Goal: Task Accomplishment & Management: Manage account settings

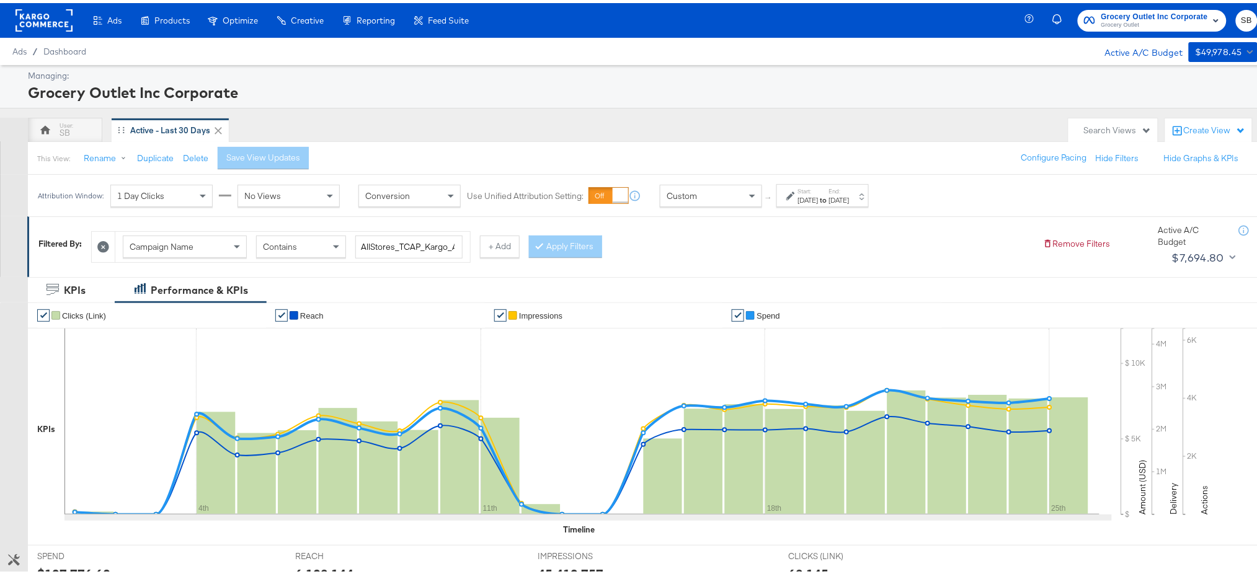
click at [53, 25] on rect at bounding box center [43, 17] width 57 height 22
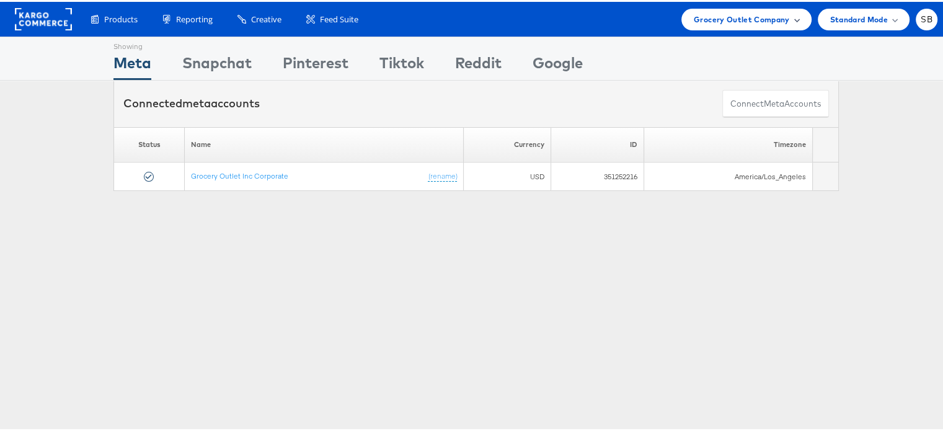
click at [735, 24] on div "Grocery Outlet Company" at bounding box center [746, 18] width 130 height 22
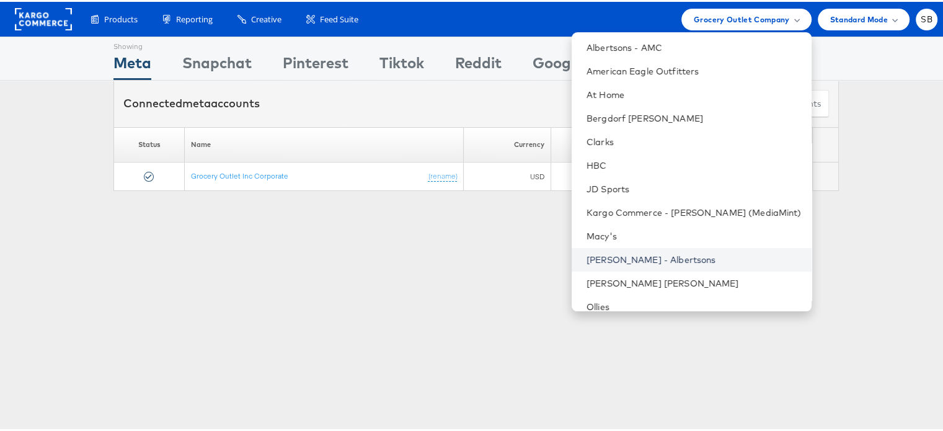
scroll to position [47, 0]
click at [632, 145] on link "Clarks" at bounding box center [693, 140] width 215 height 12
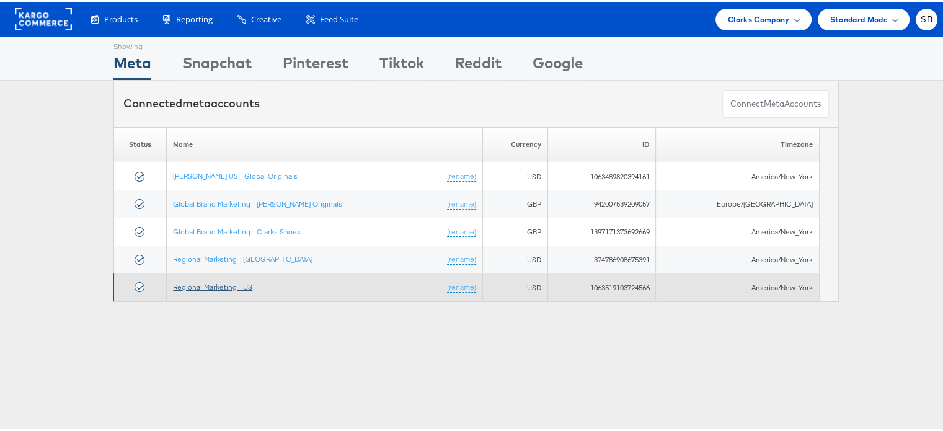
click at [204, 281] on link "Regional Marketing - US" at bounding box center [212, 284] width 79 height 9
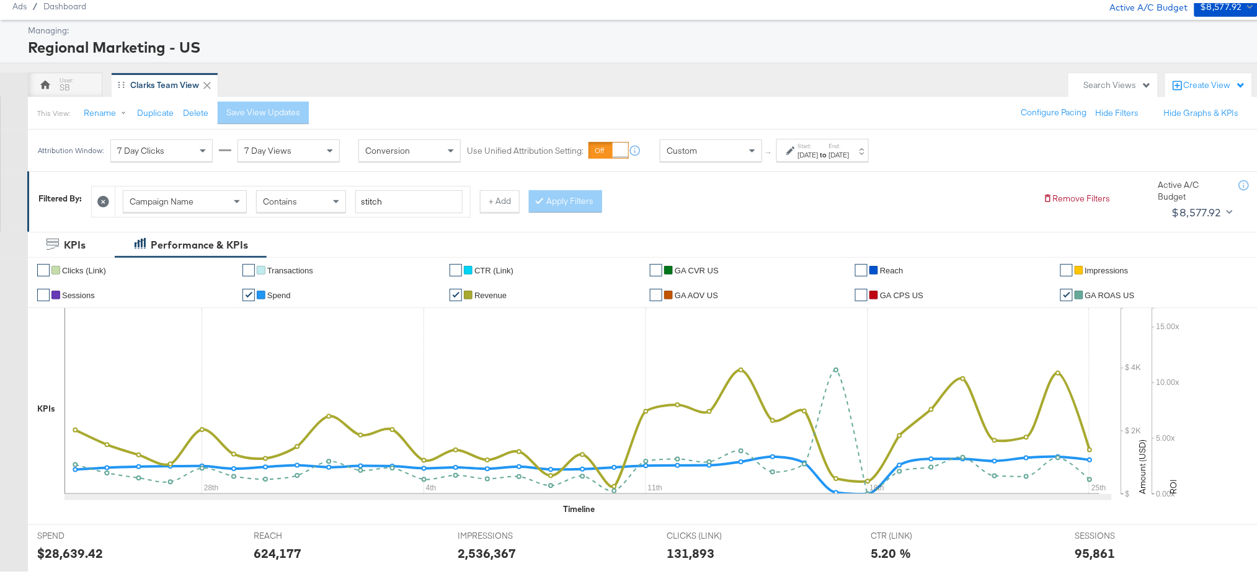
scroll to position [35, 0]
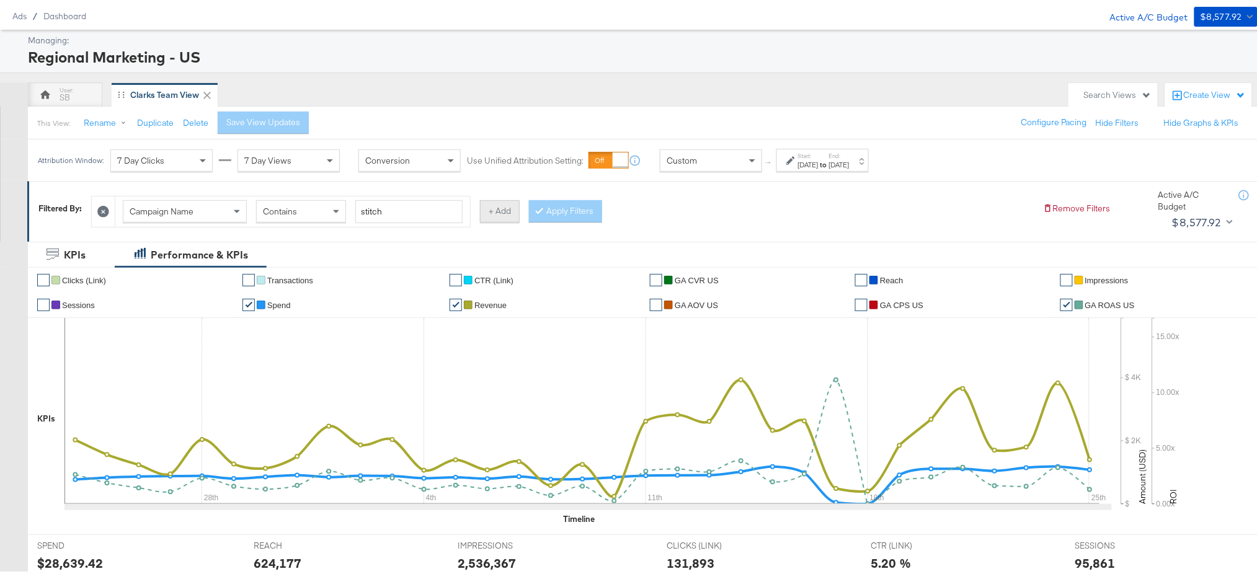
click at [501, 214] on button "+ Add" at bounding box center [500, 208] width 40 height 22
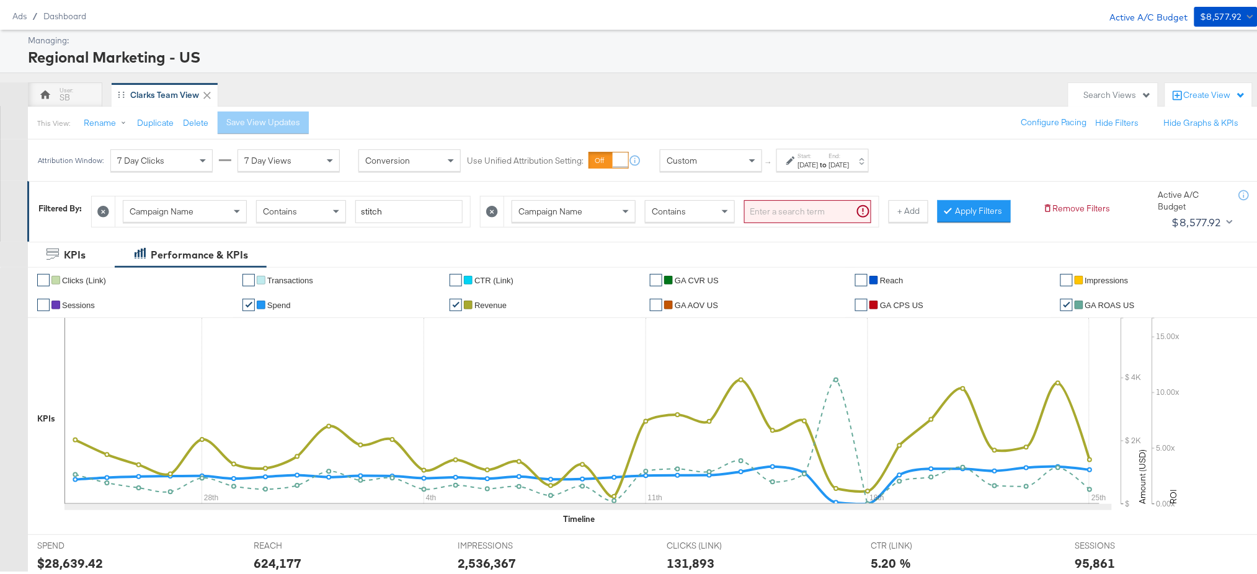
click at [565, 214] on div "Campaign Name" at bounding box center [573, 208] width 123 height 21
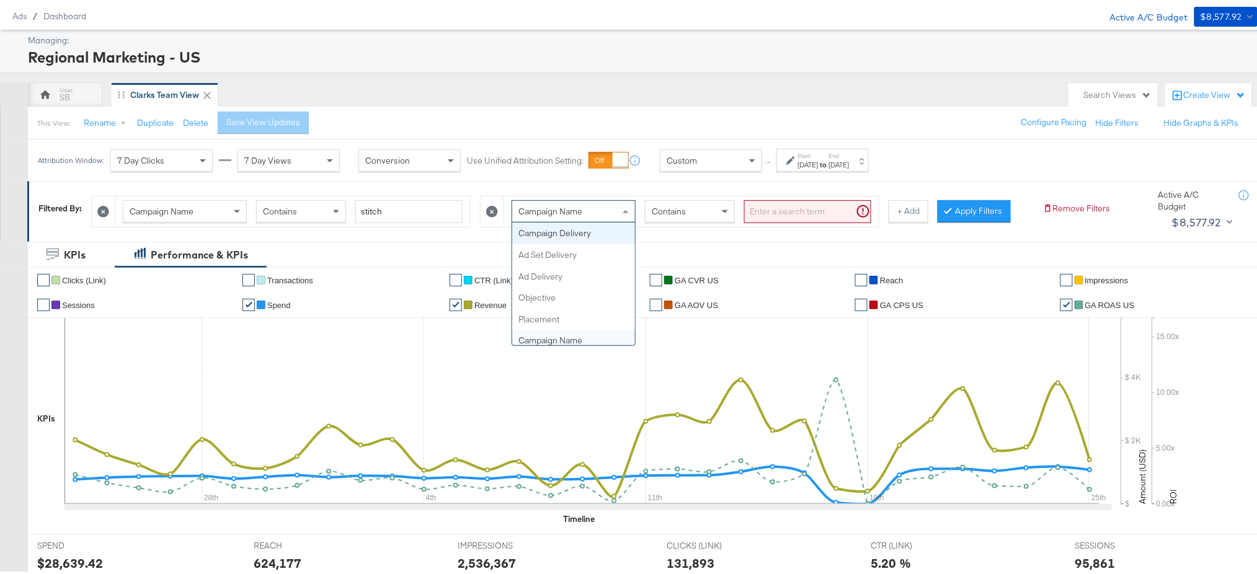
scroll to position [1, 0]
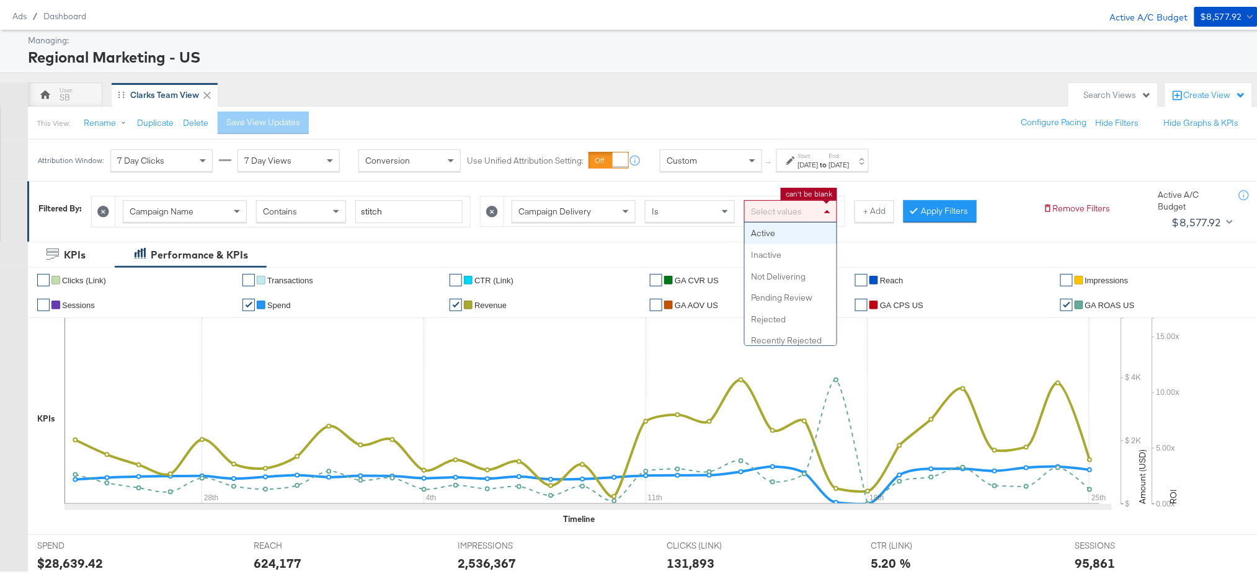
click at [768, 209] on div "Select values" at bounding box center [790, 208] width 92 height 21
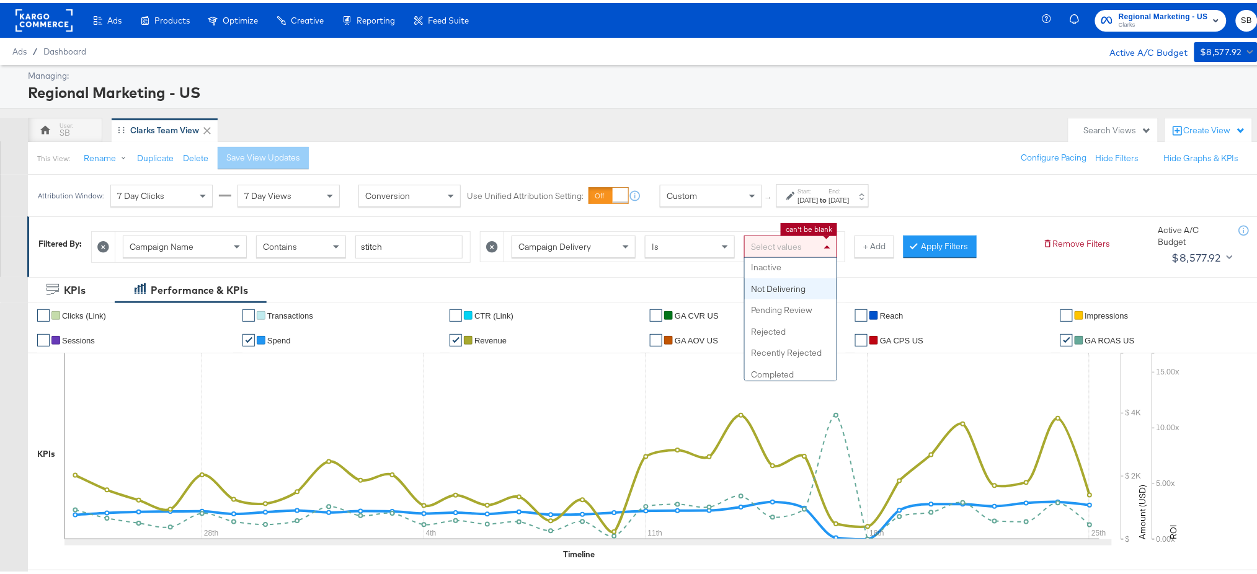
scroll to position [0, 0]
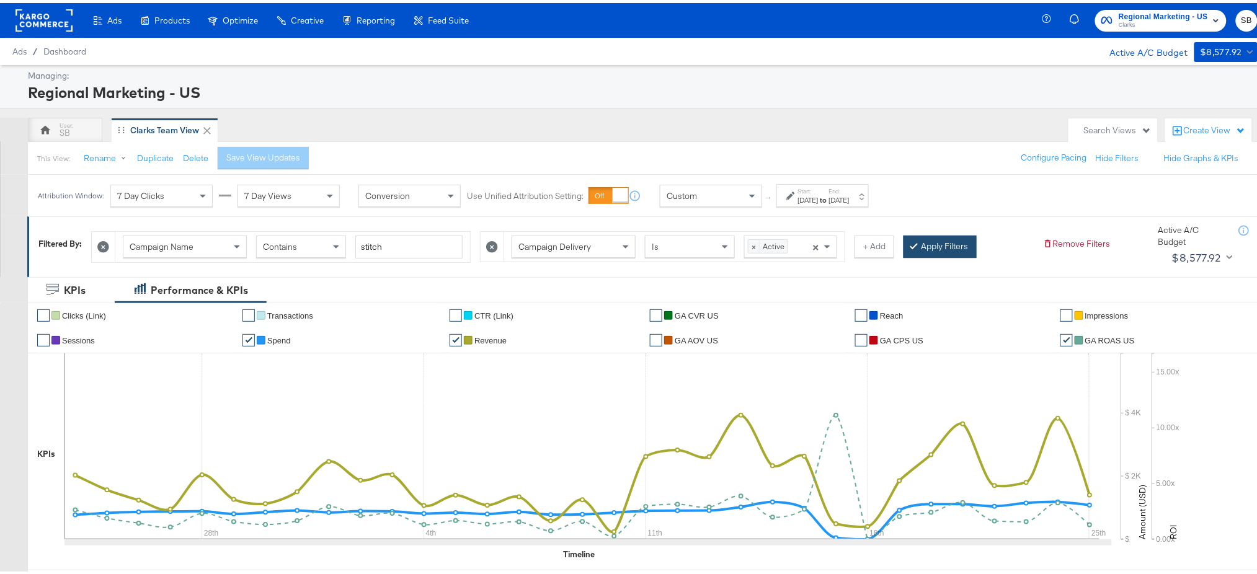
click at [928, 243] on button "Apply Filters" at bounding box center [939, 243] width 73 height 22
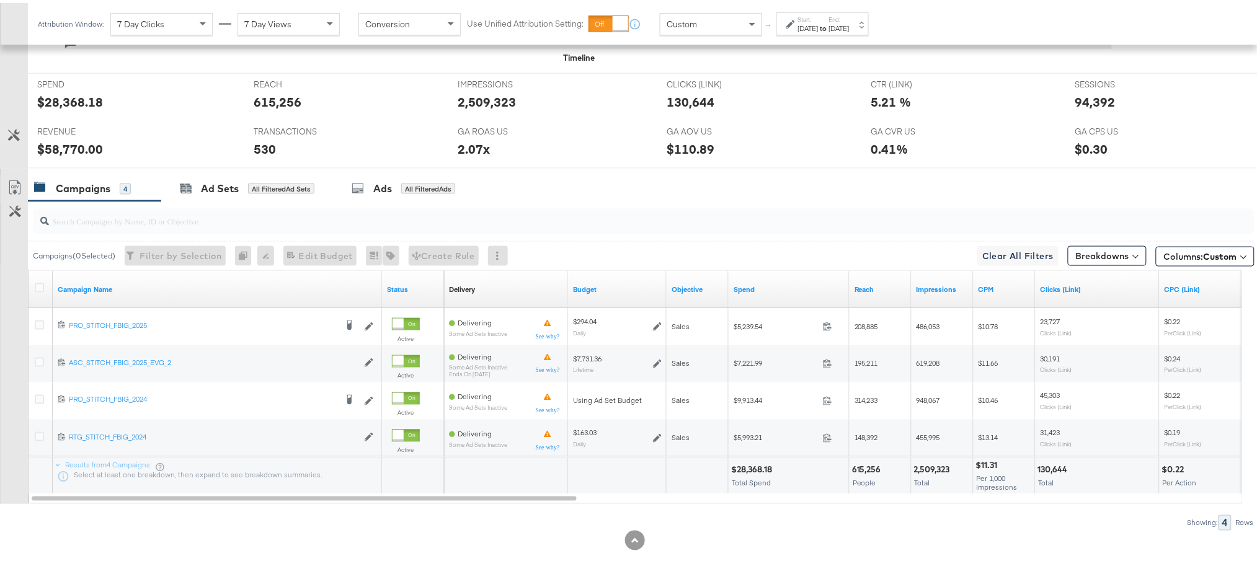
scroll to position [498, 0]
click at [818, 15] on label "Start:" at bounding box center [808, 16] width 20 height 8
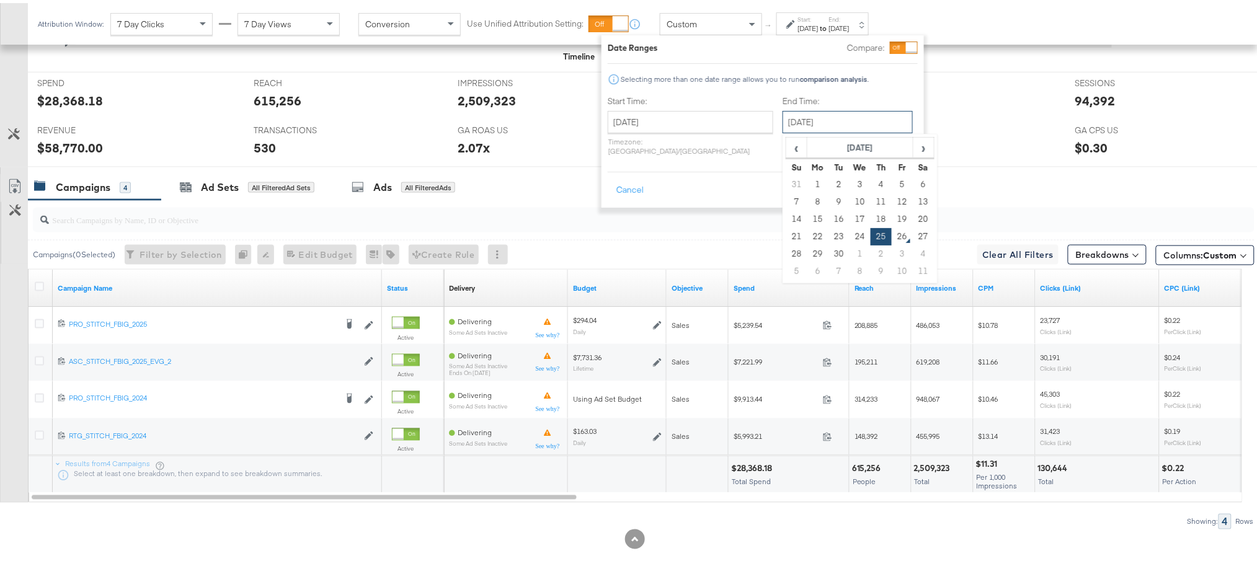
click at [782, 112] on input "[DATE]" at bounding box center [847, 119] width 130 height 22
click at [891, 234] on td "26" at bounding box center [901, 233] width 21 height 17
type input "September 26th 2025"
click at [886, 179] on button "Apply" at bounding box center [897, 187] width 39 height 22
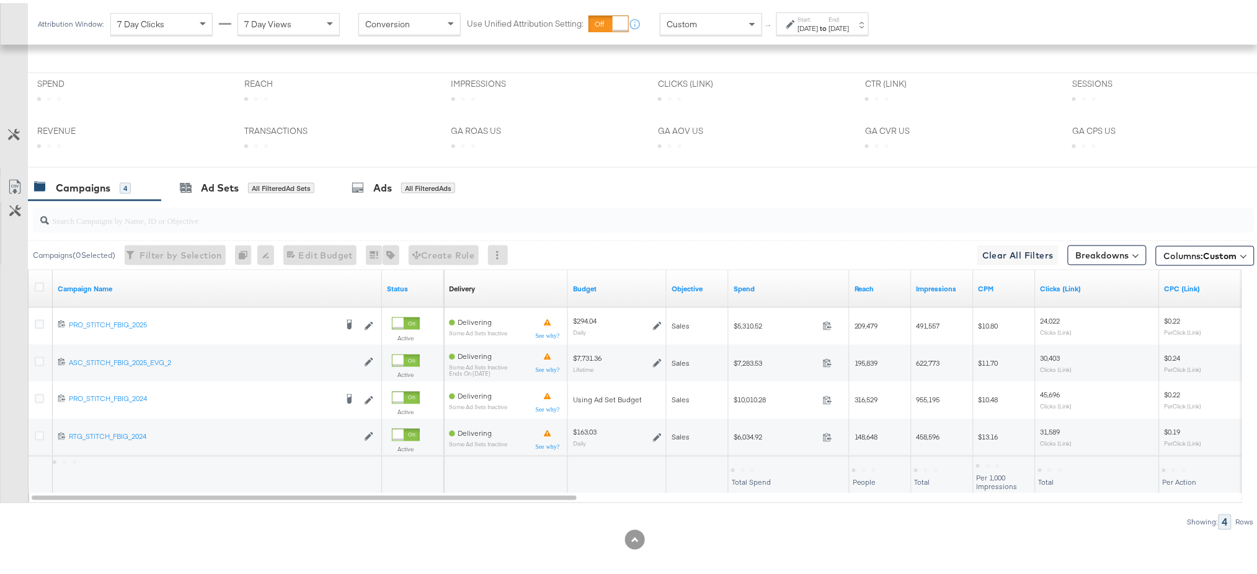
click at [812, 19] on label "Start:" at bounding box center [808, 16] width 20 height 8
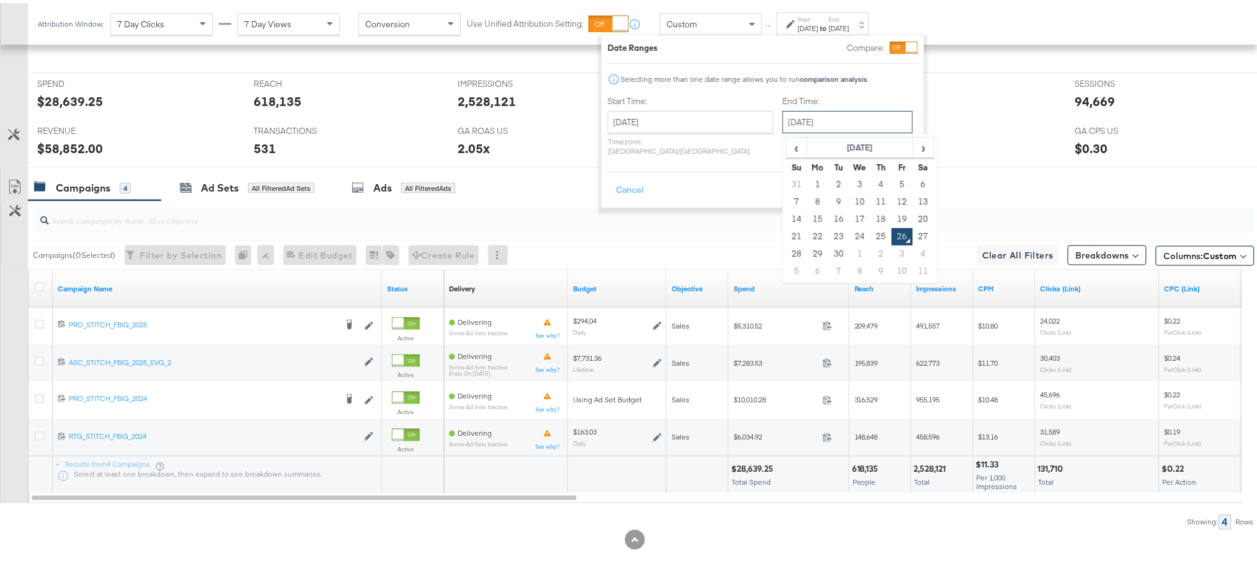
click at [818, 112] on input "September 26th 2025" at bounding box center [847, 119] width 130 height 22
click at [870, 233] on td "25" at bounding box center [880, 233] width 21 height 17
type input "[DATE]"
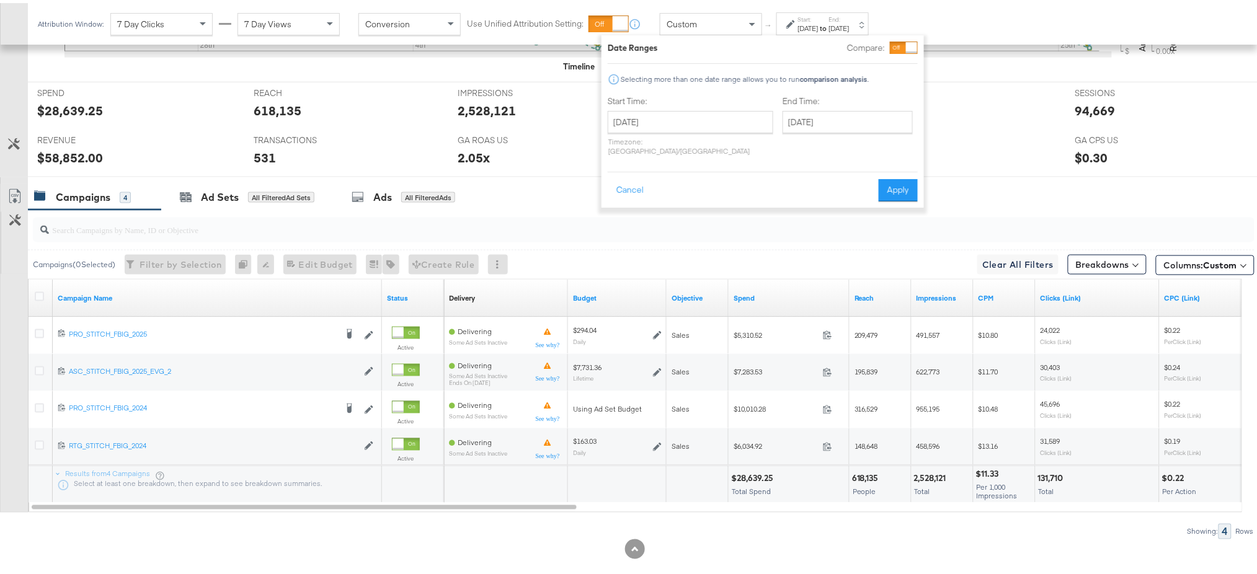
scroll to position [498, 0]
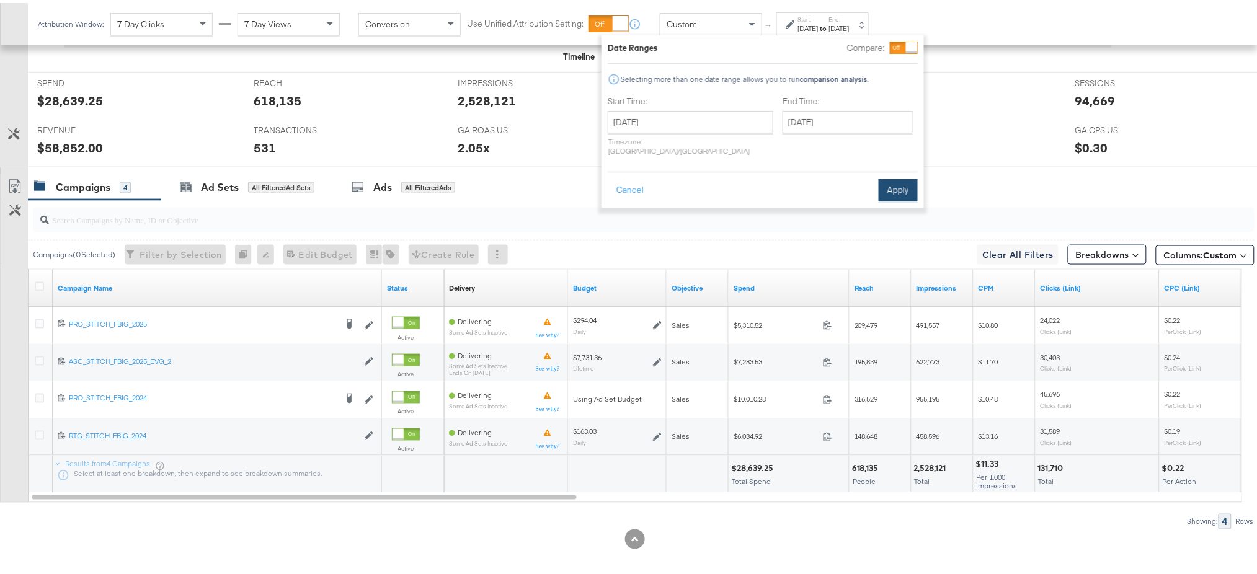
click at [893, 179] on button "Apply" at bounding box center [897, 187] width 39 height 22
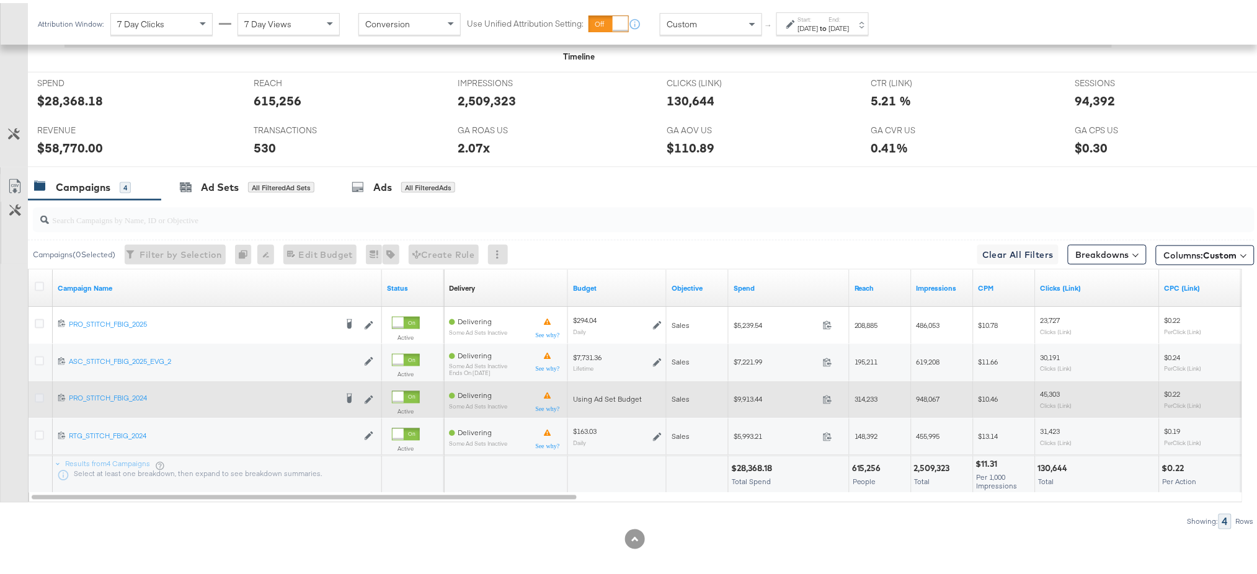
click at [35, 393] on icon at bounding box center [39, 395] width 9 height 9
click at [0, 0] on input "checkbox" at bounding box center [0, 0] width 0 height 0
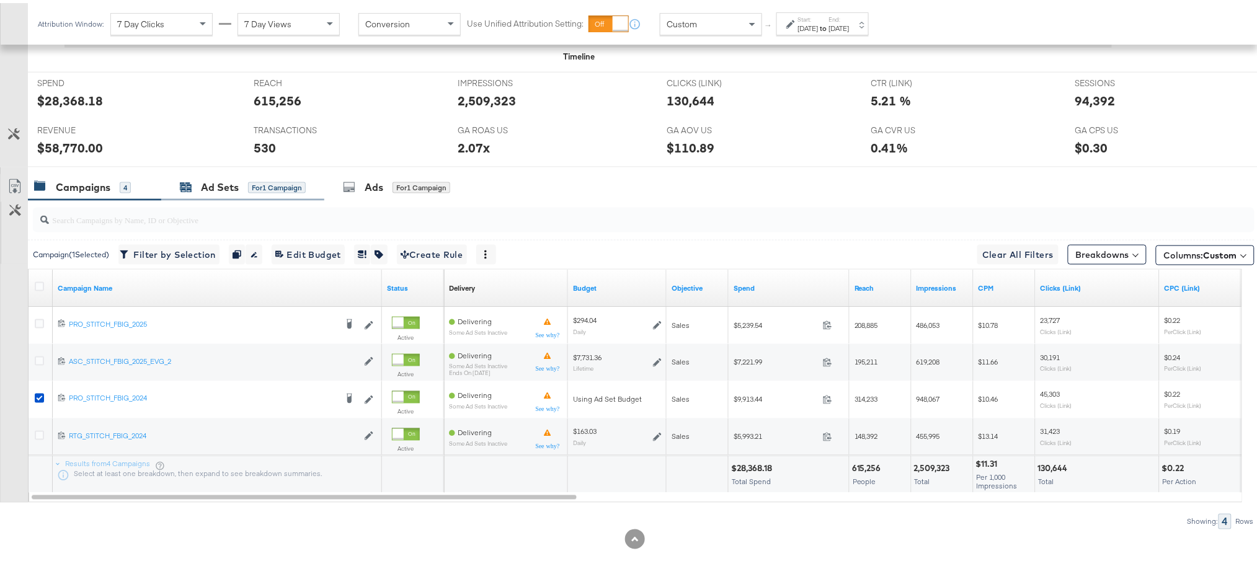
click at [194, 185] on div "Ad Sets for 1 Campaign" at bounding box center [243, 184] width 126 height 14
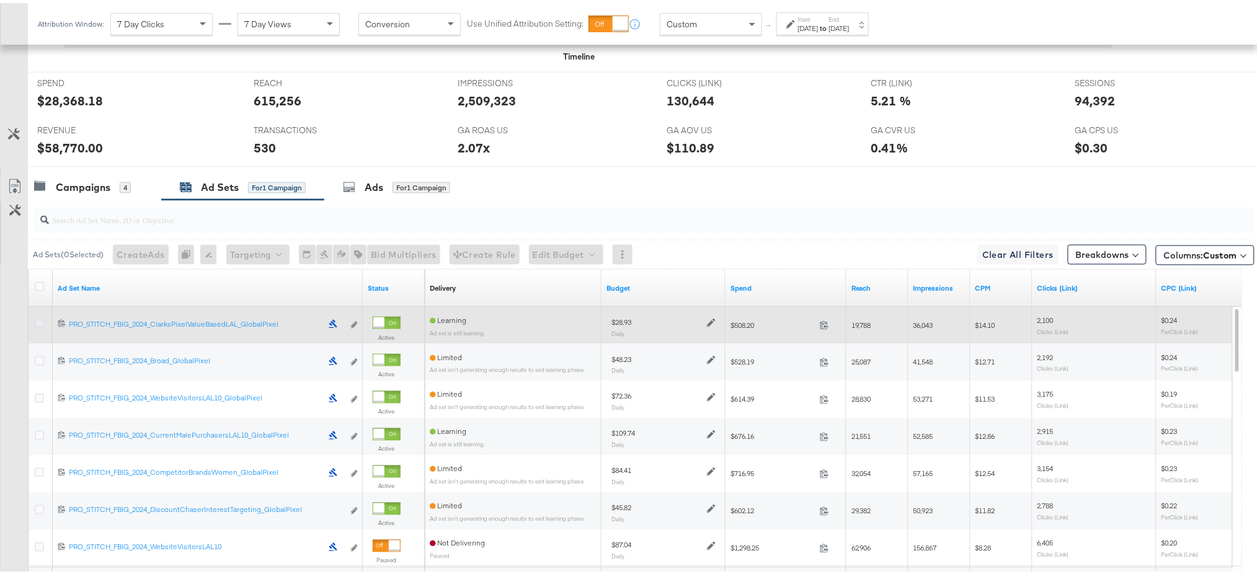
click at [37, 317] on icon at bounding box center [39, 320] width 9 height 9
click at [0, 0] on input "checkbox" at bounding box center [0, 0] width 0 height 0
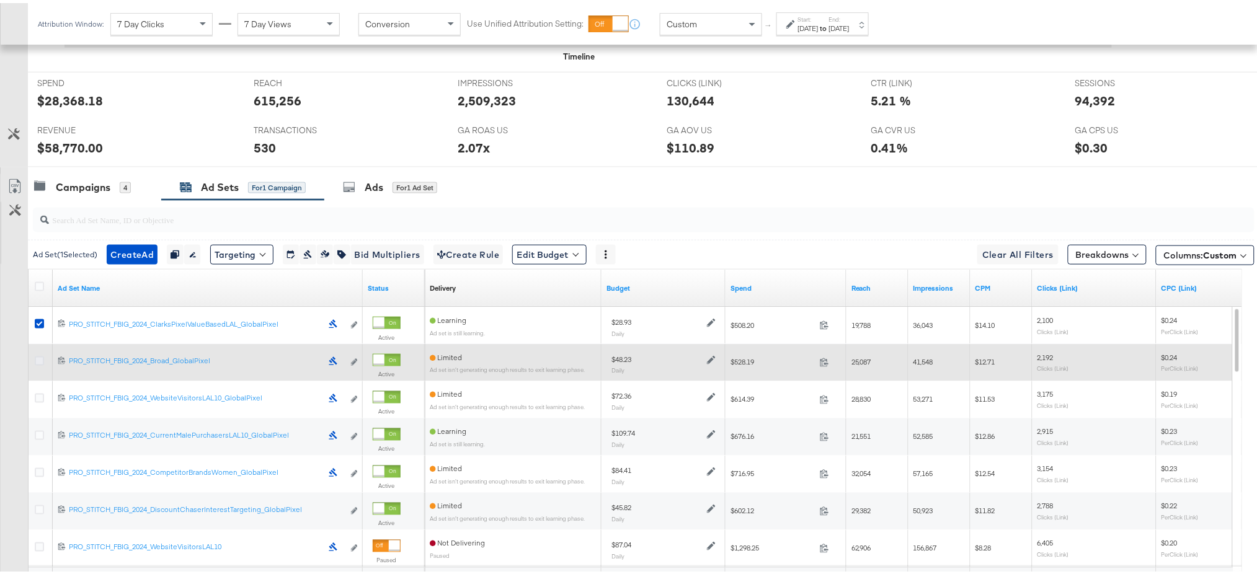
click at [37, 355] on icon at bounding box center [39, 357] width 9 height 9
click at [0, 0] on input "checkbox" at bounding box center [0, 0] width 0 height 0
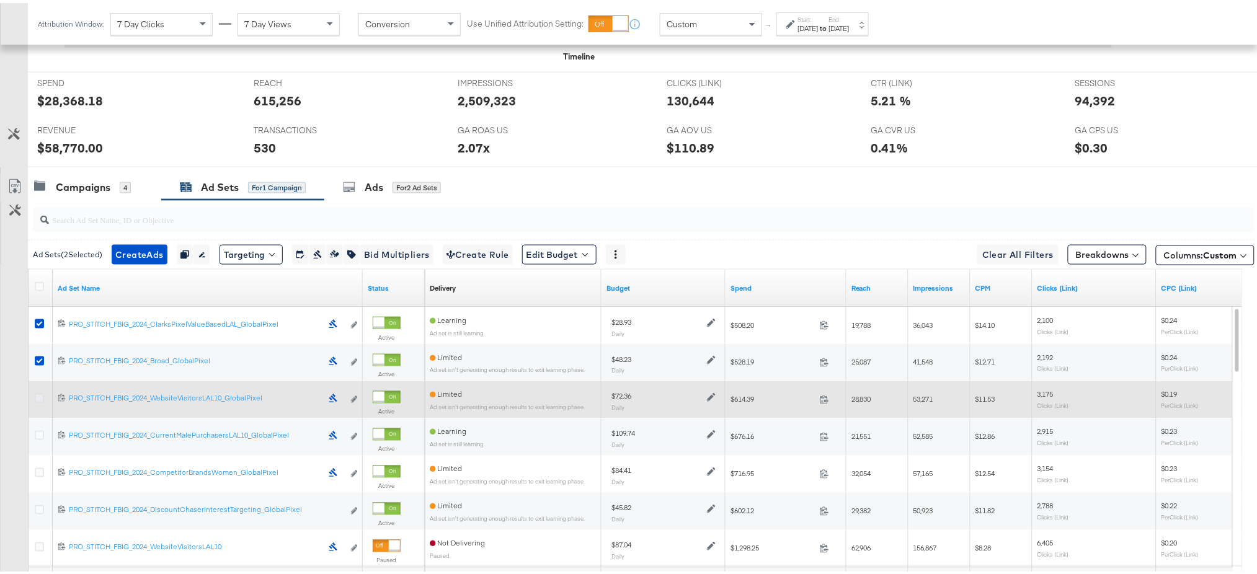
click at [35, 395] on icon at bounding box center [39, 395] width 9 height 9
click at [0, 0] on input "checkbox" at bounding box center [0, 0] width 0 height 0
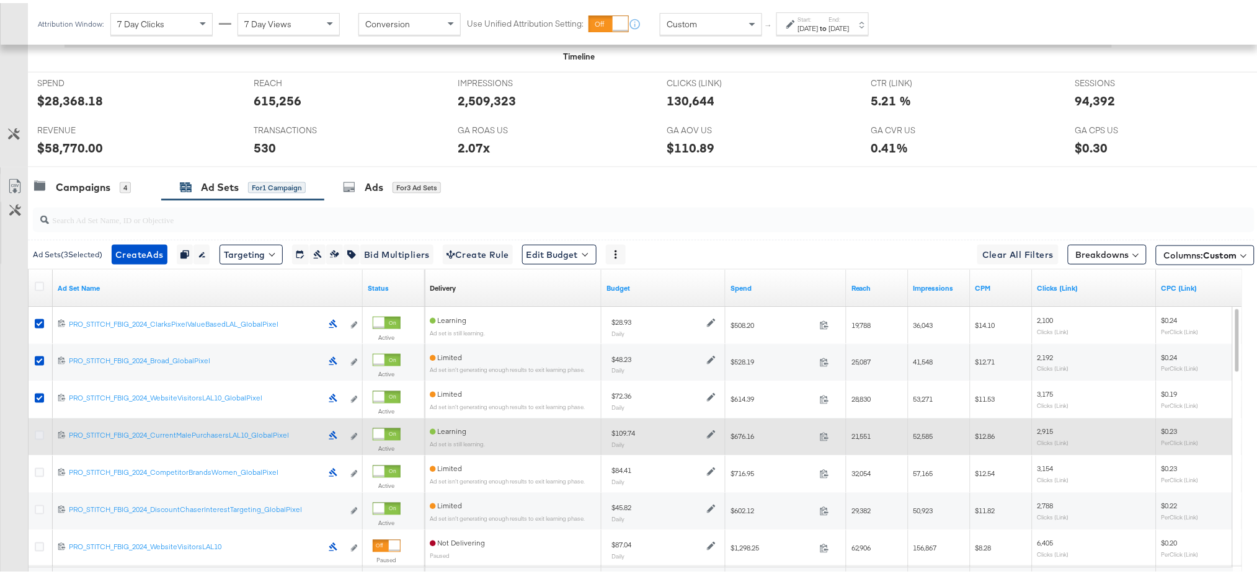
click at [37, 431] on icon at bounding box center [39, 432] width 9 height 9
click at [0, 0] on input "checkbox" at bounding box center [0, 0] width 0 height 0
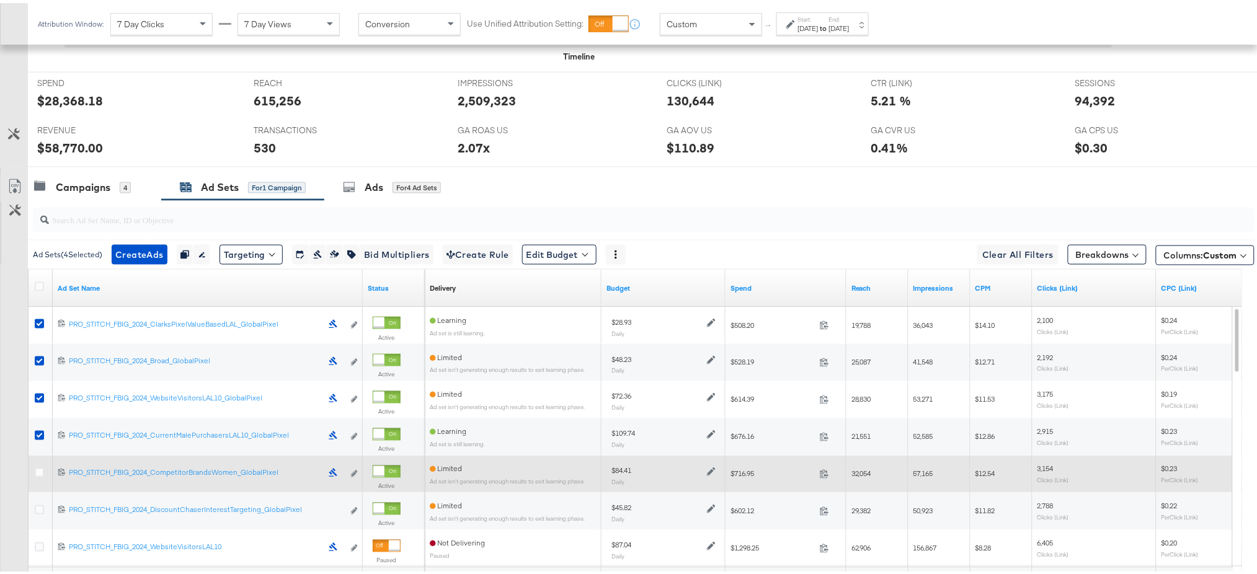
click at [35, 464] on div at bounding box center [41, 471] width 23 height 22
click at [38, 467] on icon at bounding box center [39, 469] width 9 height 9
click at [0, 0] on input "checkbox" at bounding box center [0, 0] width 0 height 0
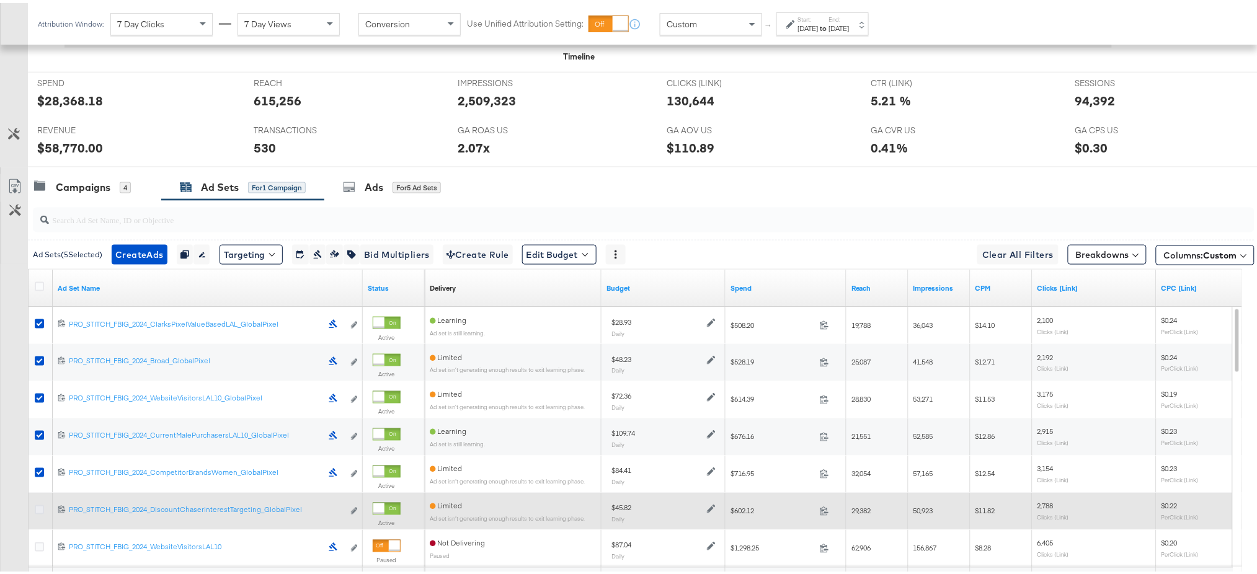
click at [38, 506] on icon at bounding box center [39, 506] width 9 height 9
click at [0, 0] on input "checkbox" at bounding box center [0, 0] width 0 height 0
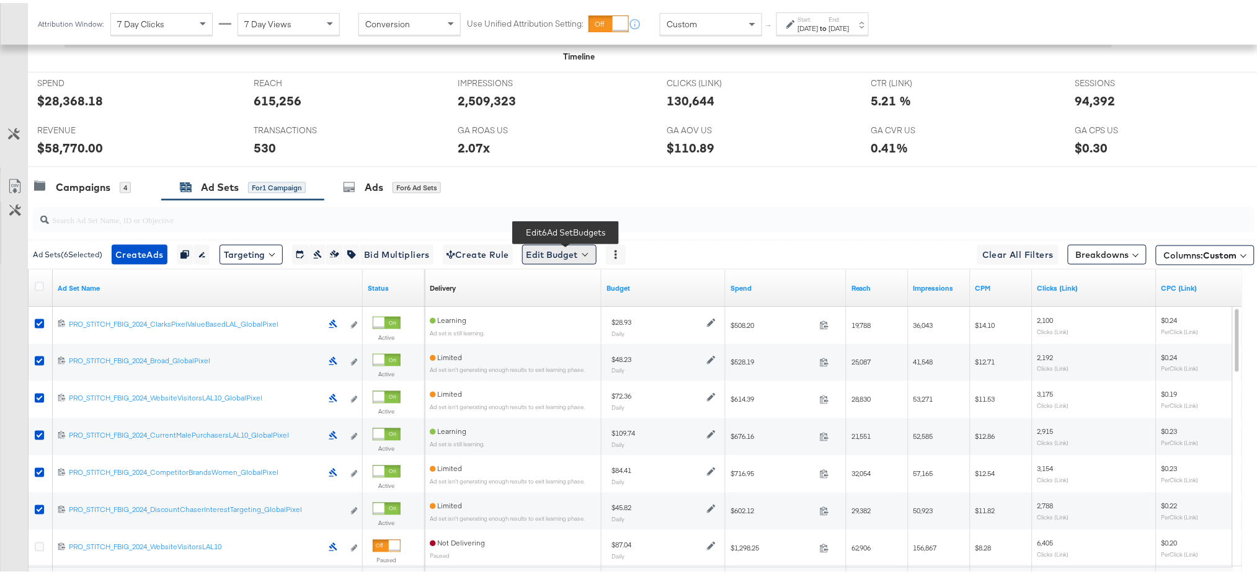
click at [544, 249] on button "Edit Budget" at bounding box center [559, 252] width 74 height 20
click at [568, 284] on span "Edit Ad Set Budget" at bounding box center [563, 284] width 71 height 16
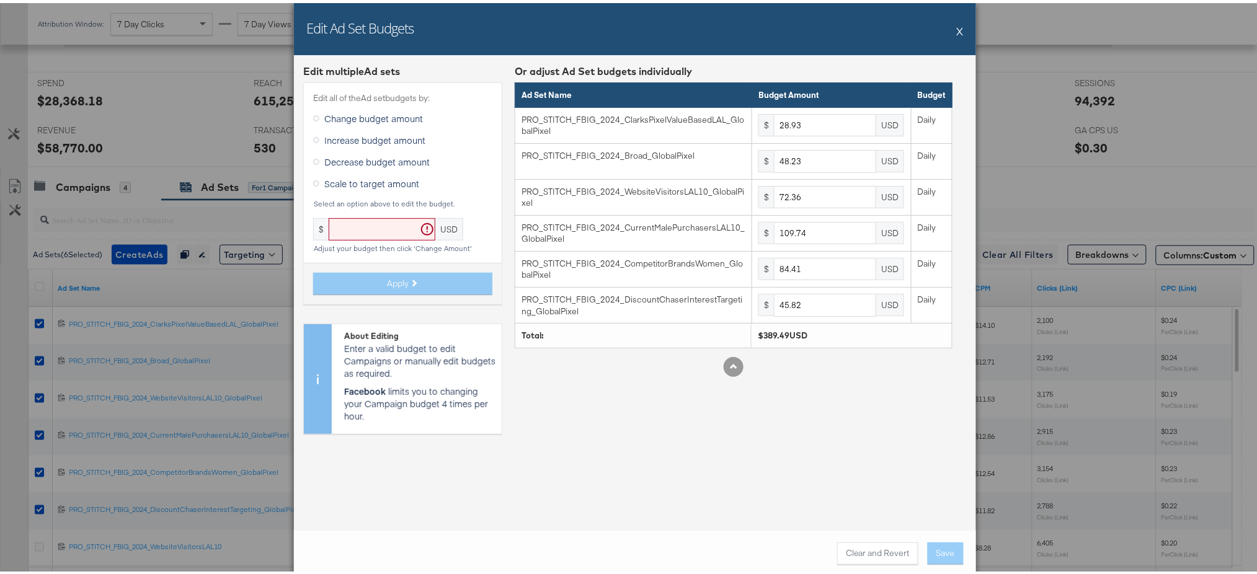
click at [950, 29] on div "Edit Ad Set Budgets X" at bounding box center [635, 26] width 682 height 52
click at [953, 25] on div "Edit Ad Set Budgets X" at bounding box center [635, 26] width 682 height 52
click at [956, 25] on button "X" at bounding box center [959, 27] width 7 height 25
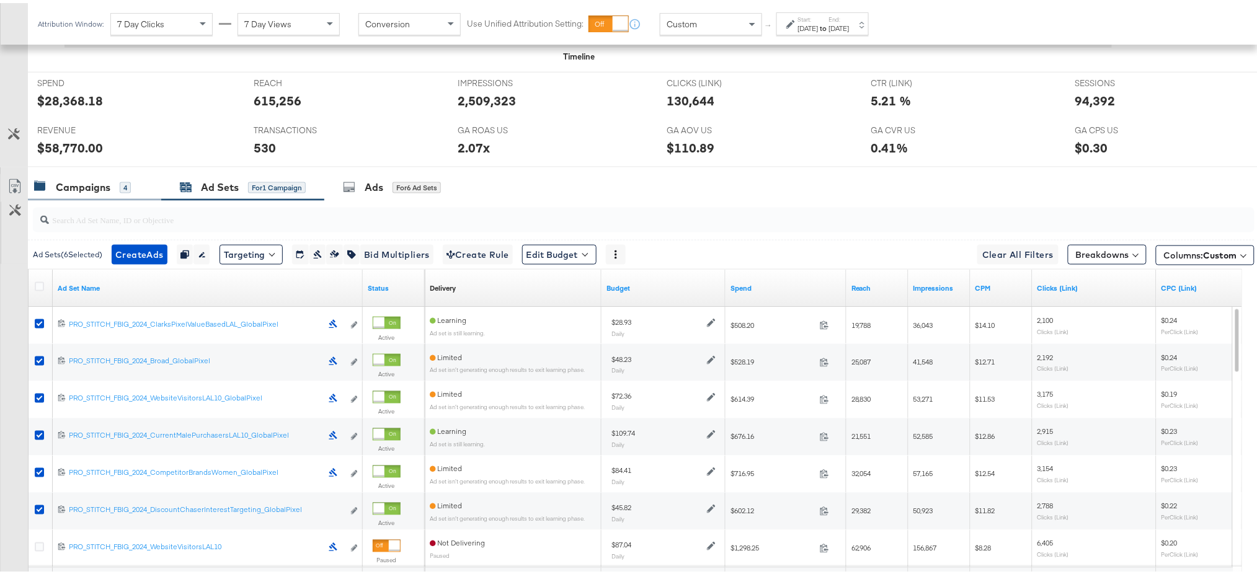
click at [88, 184] on div "Campaigns" at bounding box center [83, 184] width 55 height 14
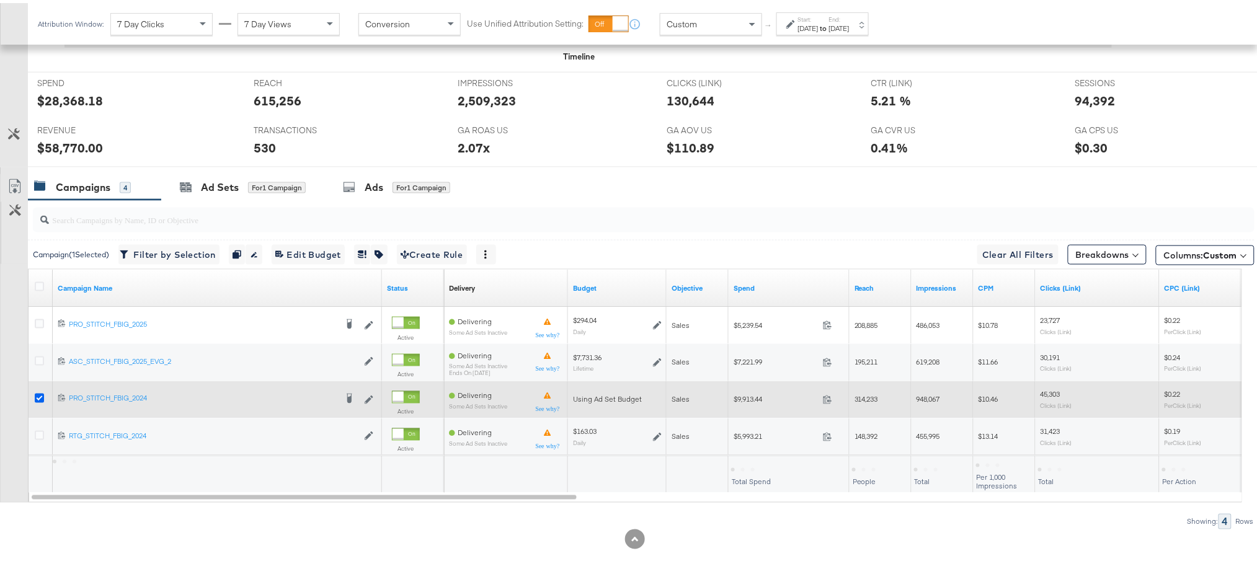
click at [35, 394] on icon at bounding box center [39, 395] width 9 height 9
click at [0, 0] on input "checkbox" at bounding box center [0, 0] width 0 height 0
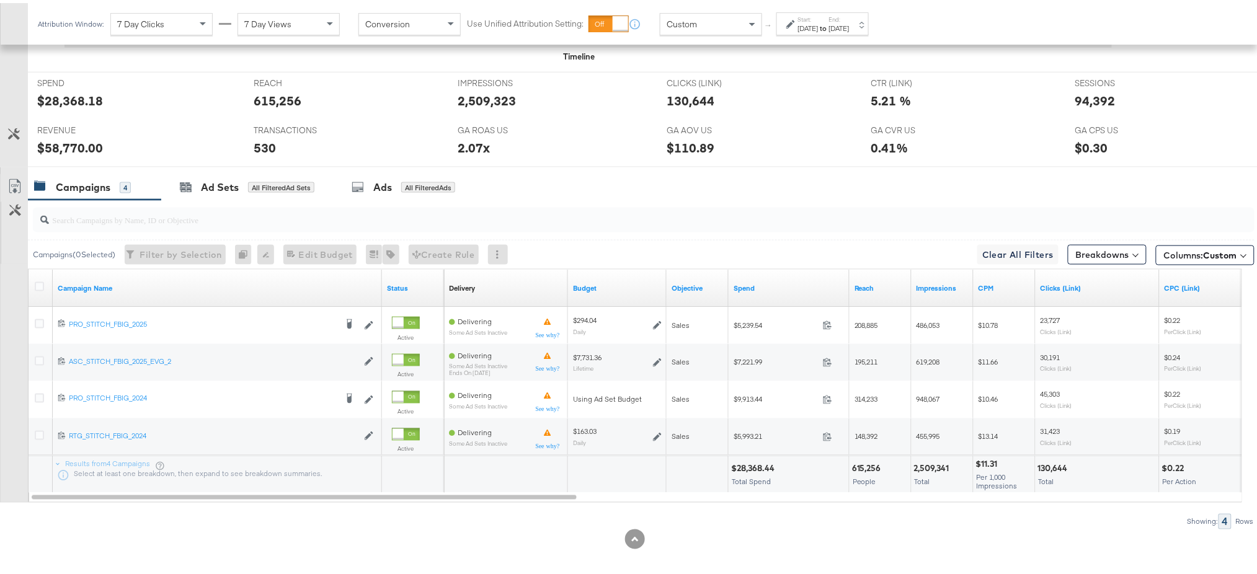
click at [33, 283] on div at bounding box center [41, 285] width 23 height 22
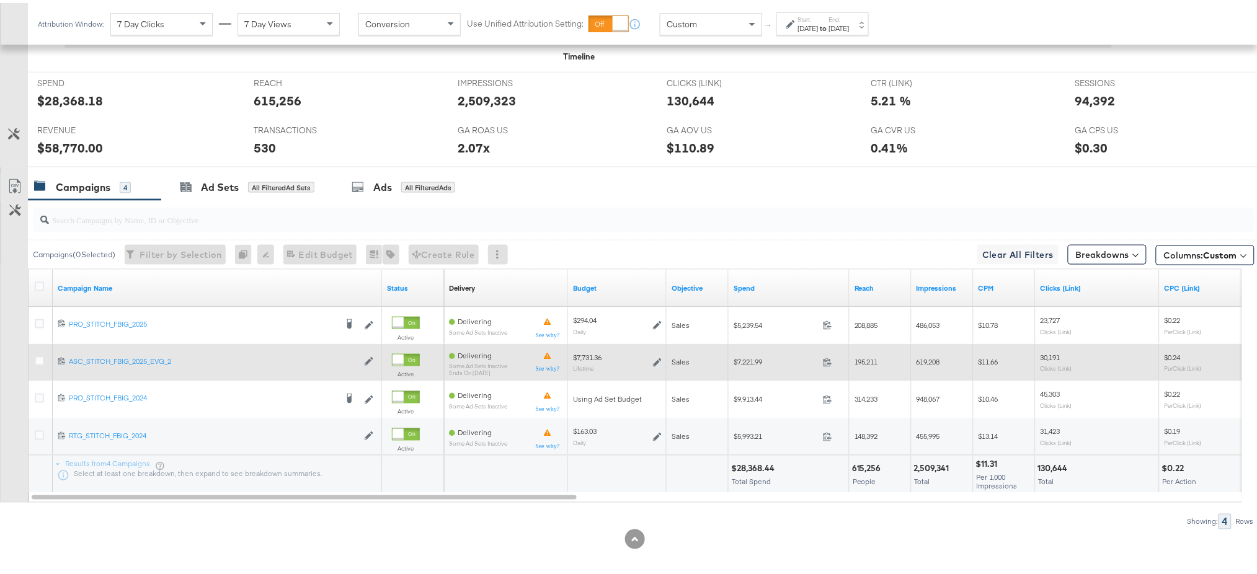
click at [35, 353] on div at bounding box center [41, 359] width 23 height 22
click at [38, 356] on icon at bounding box center [39, 357] width 9 height 9
click at [0, 0] on input "checkbox" at bounding box center [0, 0] width 0 height 0
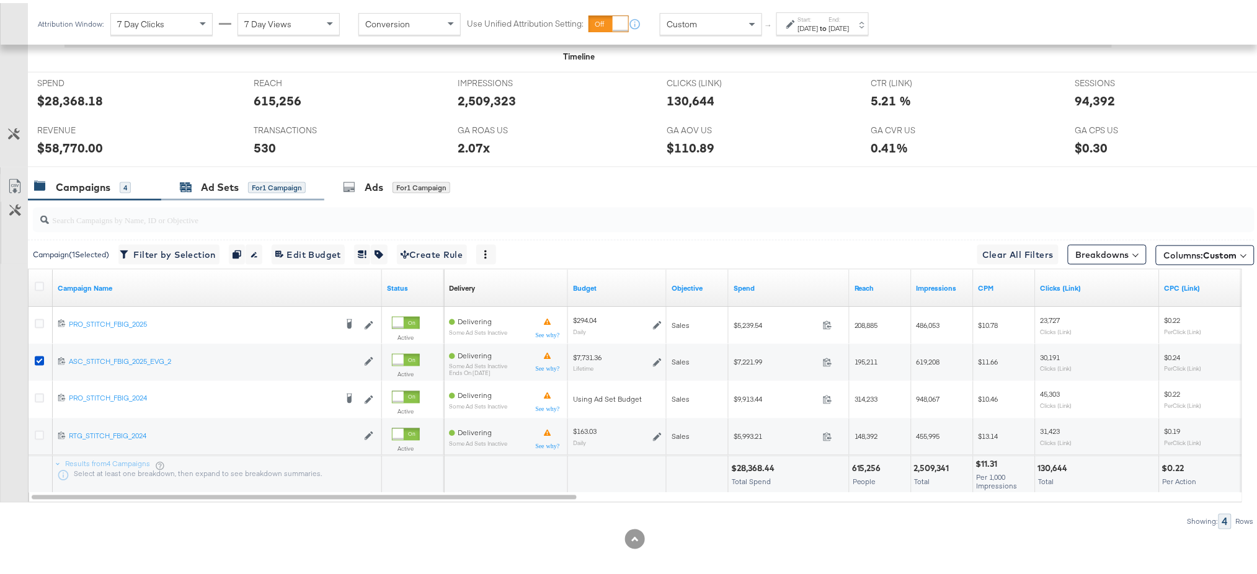
click at [210, 185] on div "Ad Sets" at bounding box center [220, 184] width 38 height 14
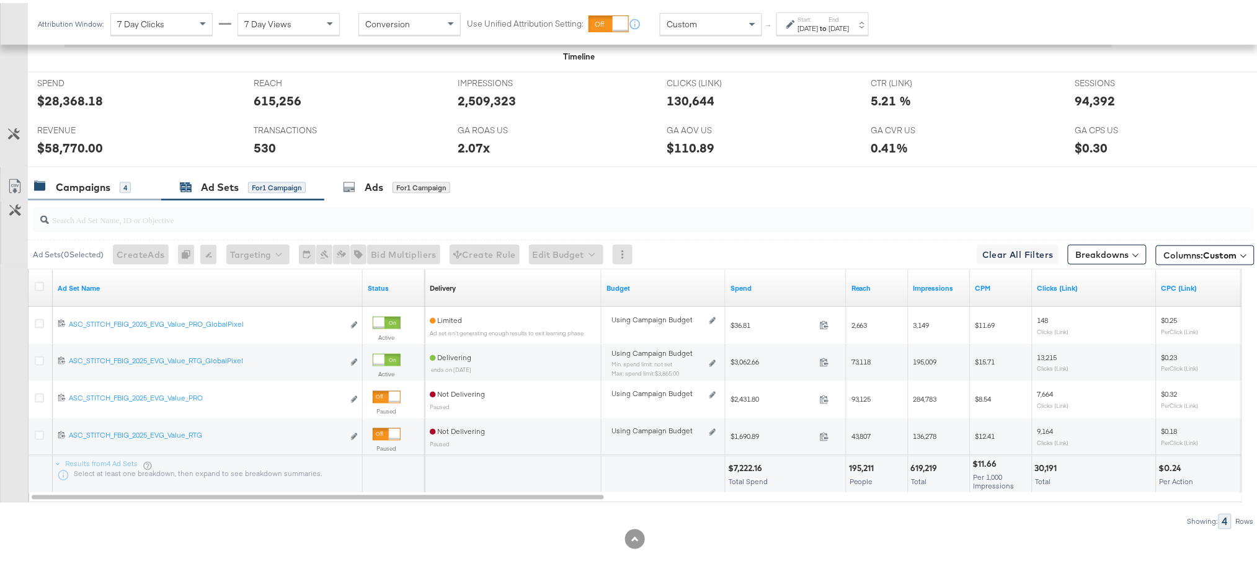
click at [83, 182] on div "Campaigns" at bounding box center [83, 184] width 55 height 14
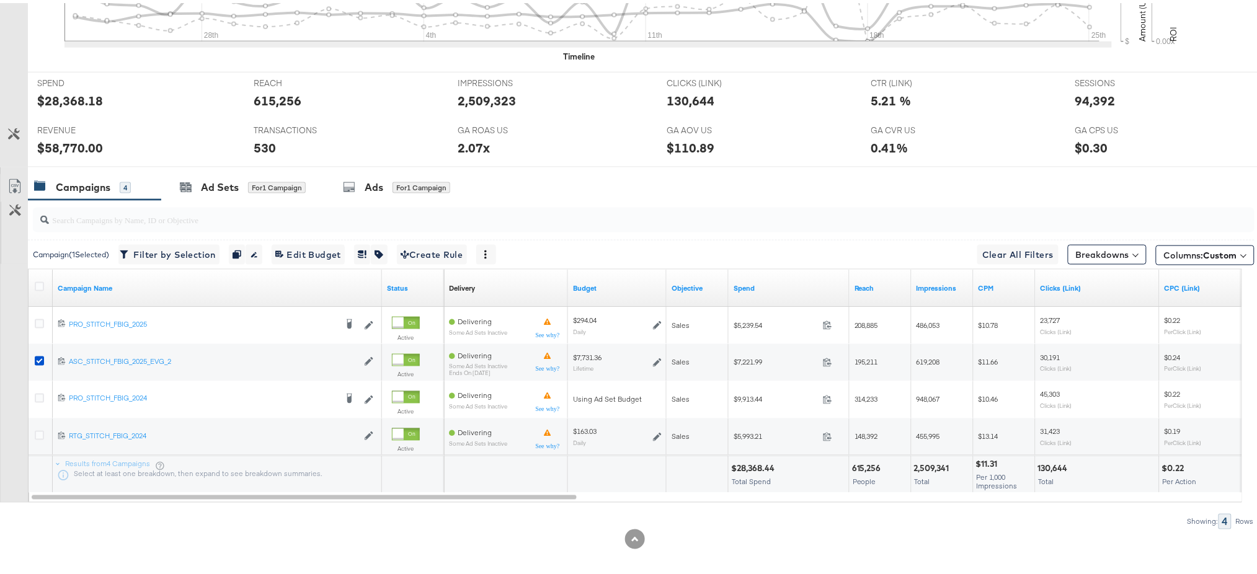
scroll to position [0, 0]
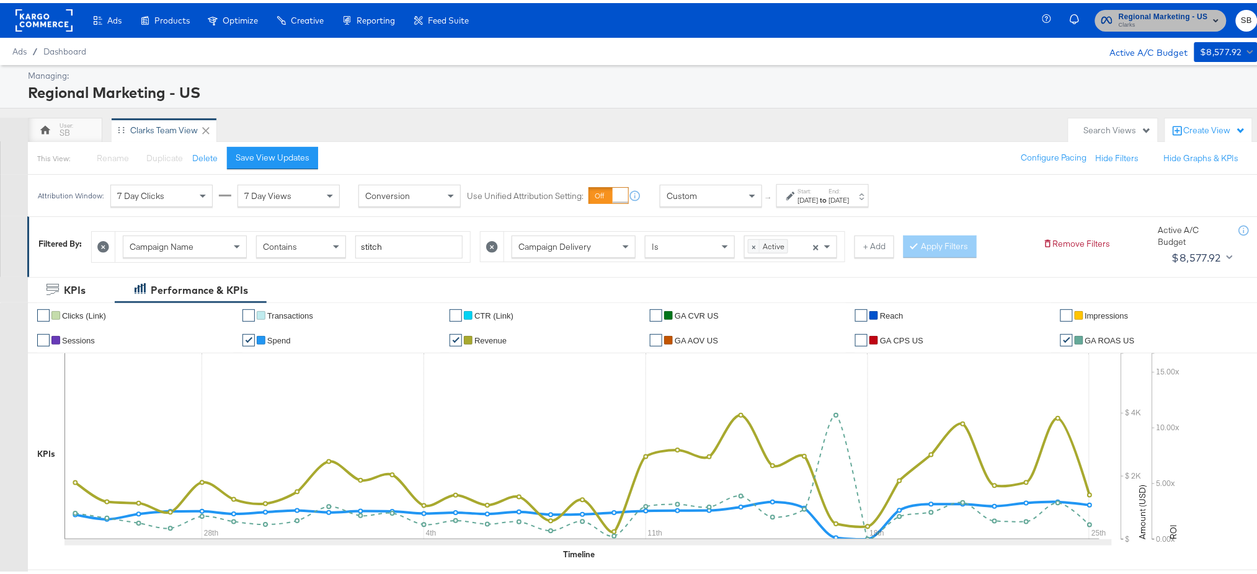
click at [1118, 19] on span "Clarks" at bounding box center [1162, 22] width 89 height 10
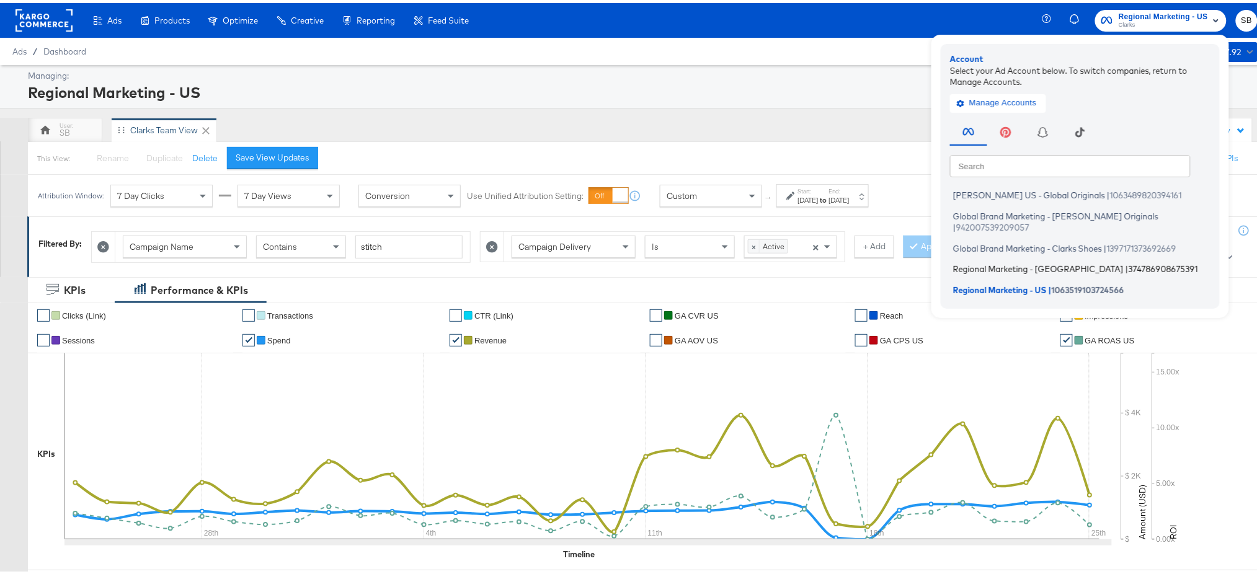
click at [954, 261] on span "Regional Marketing - [GEOGRAPHIC_DATA]" at bounding box center [1038, 266] width 170 height 10
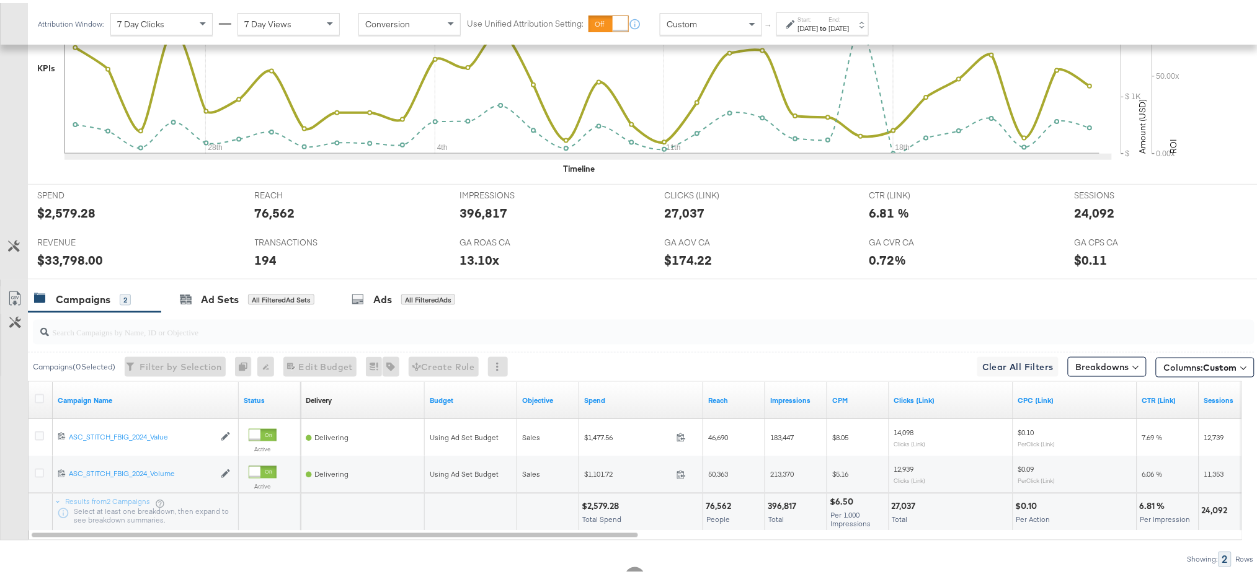
scroll to position [415, 0]
click at [208, 306] on div "Ad Sets All Filtered Ad Sets" at bounding box center [247, 295] width 172 height 27
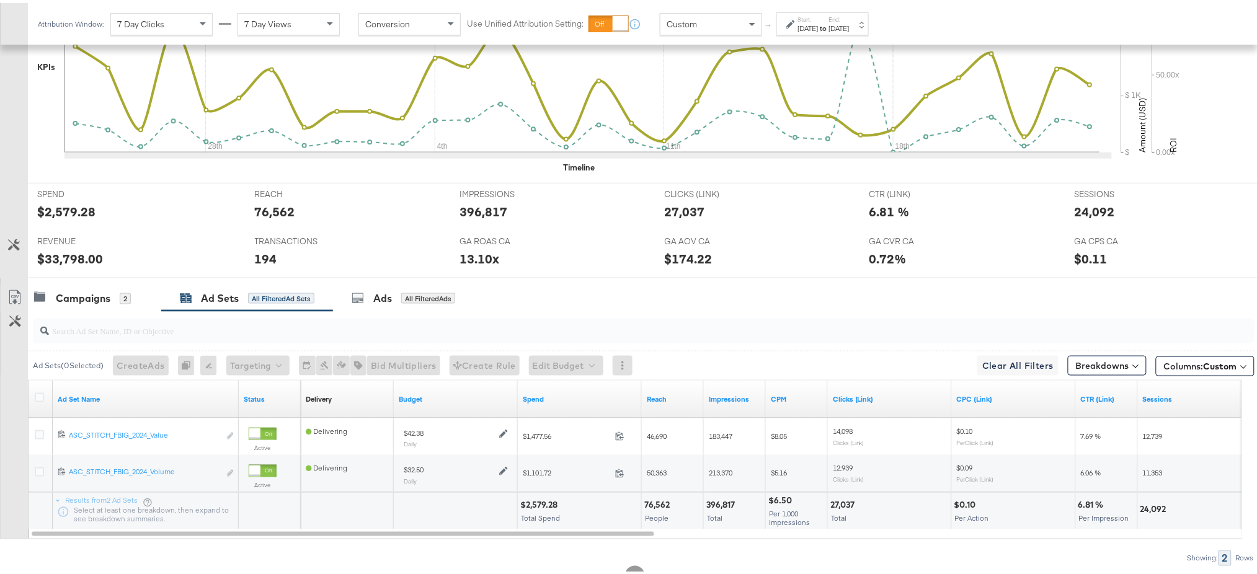
click at [829, 25] on strong "to" at bounding box center [823, 24] width 11 height 9
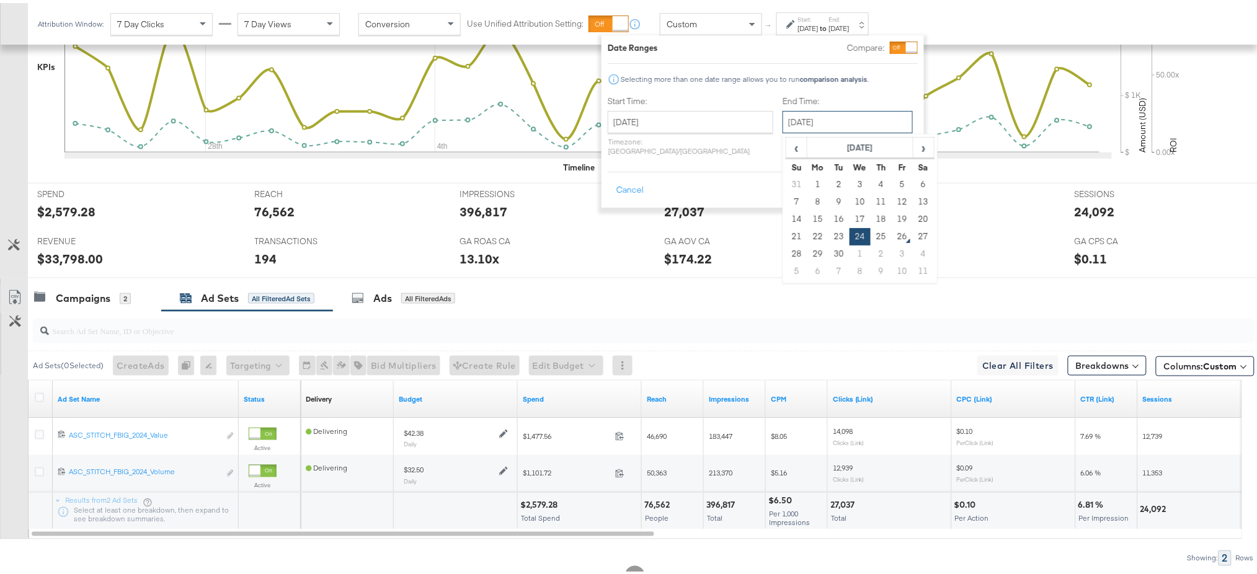
click at [798, 108] on input "[DATE]" at bounding box center [847, 119] width 130 height 22
click at [870, 235] on td "25" at bounding box center [880, 233] width 21 height 17
type input "[DATE]"
click at [885, 176] on button "Apply" at bounding box center [897, 187] width 39 height 22
